Goal: Check status

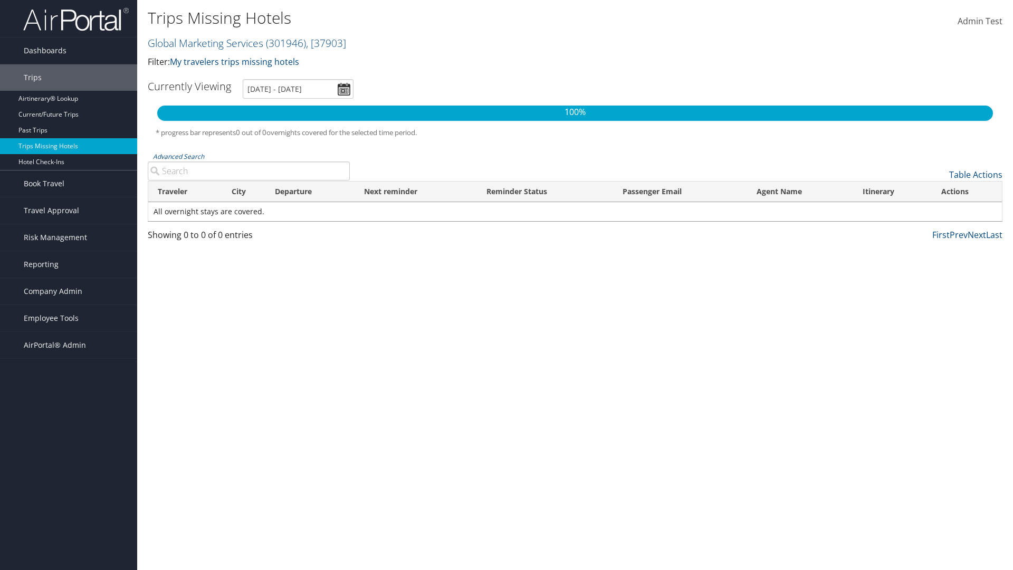
click at [204, 43] on link "Global Marketing Services ( 301946 ) , [ 37903 ]" at bounding box center [247, 43] width 198 height 14
click at [0, 0] on input "search" at bounding box center [0, 0] width 0 height 0
type input "[PERSON_NAME] Business Travel"
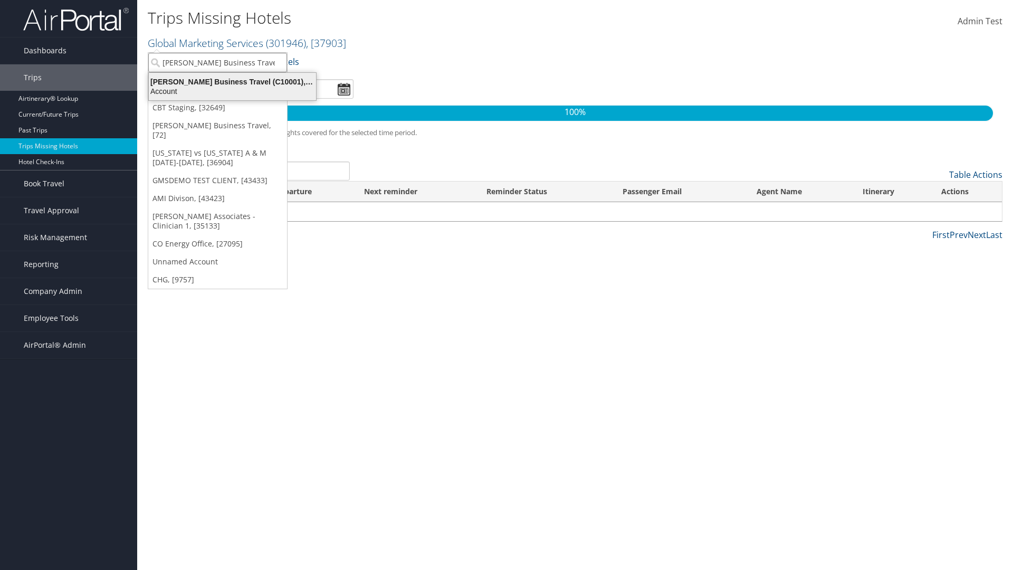
click at [232, 91] on div "Account" at bounding box center [232, 90] width 180 height 9
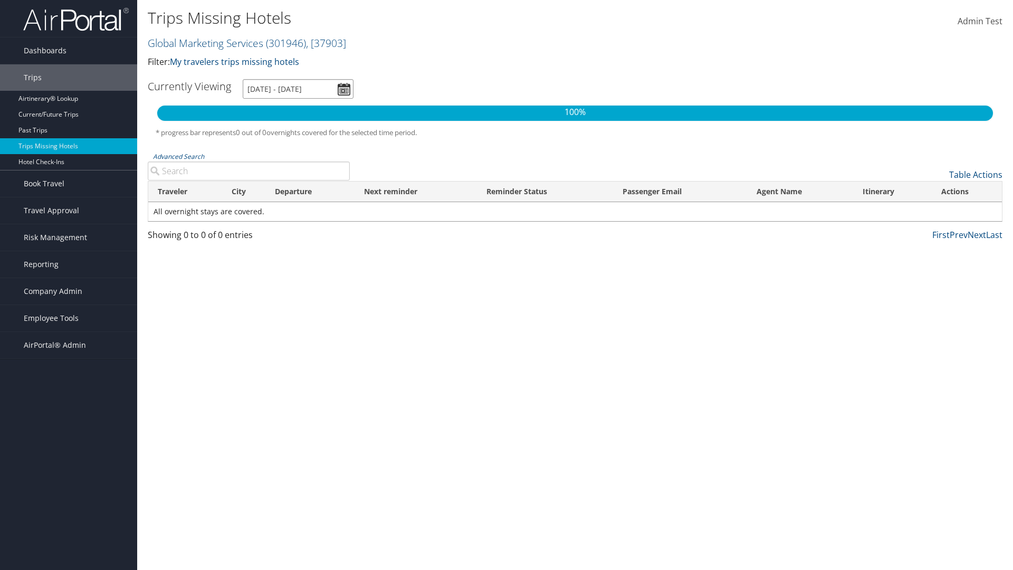
click at [298, 89] on input "[DATE] - [DATE]" at bounding box center [298, 89] width 111 height 20
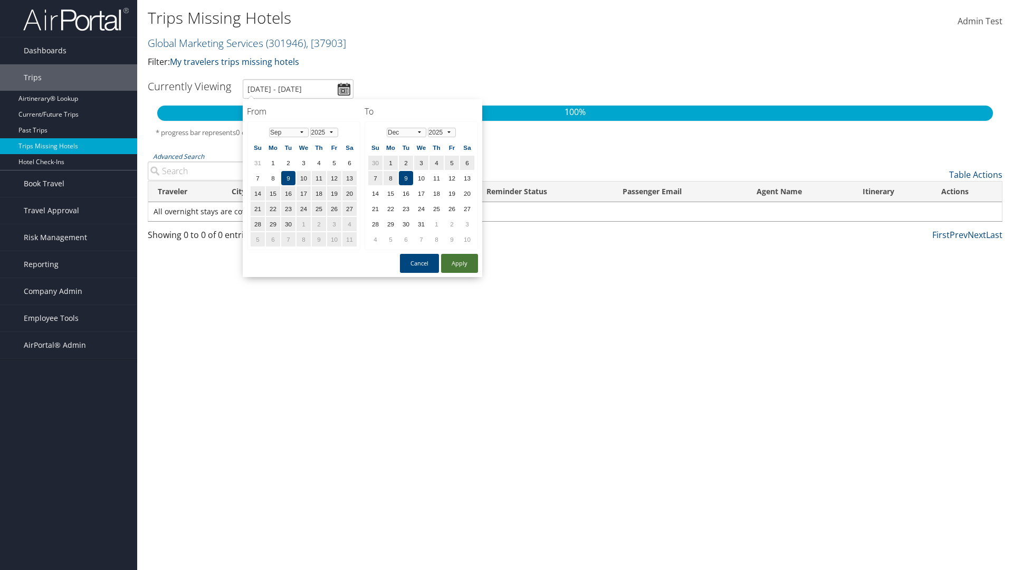
click at [459, 263] on button "Apply" at bounding box center [459, 263] width 37 height 19
type input "[DATE] - [DATE]"
